Goal: Task Accomplishment & Management: Manage account settings

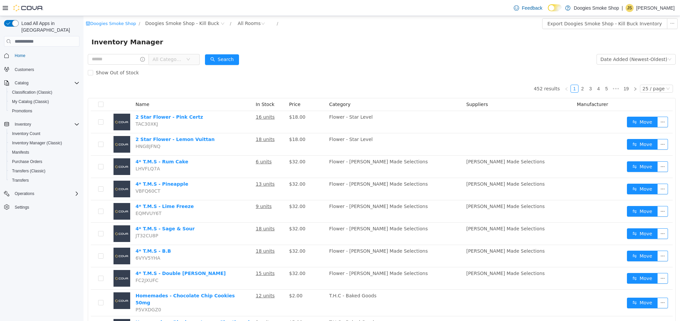
click at [650, 6] on p "[PERSON_NAME]" at bounding box center [655, 8] width 38 height 8
click at [631, 63] on span "Sign Out" at bounding box center [631, 65] width 18 height 7
